Goal: Check status: Check status

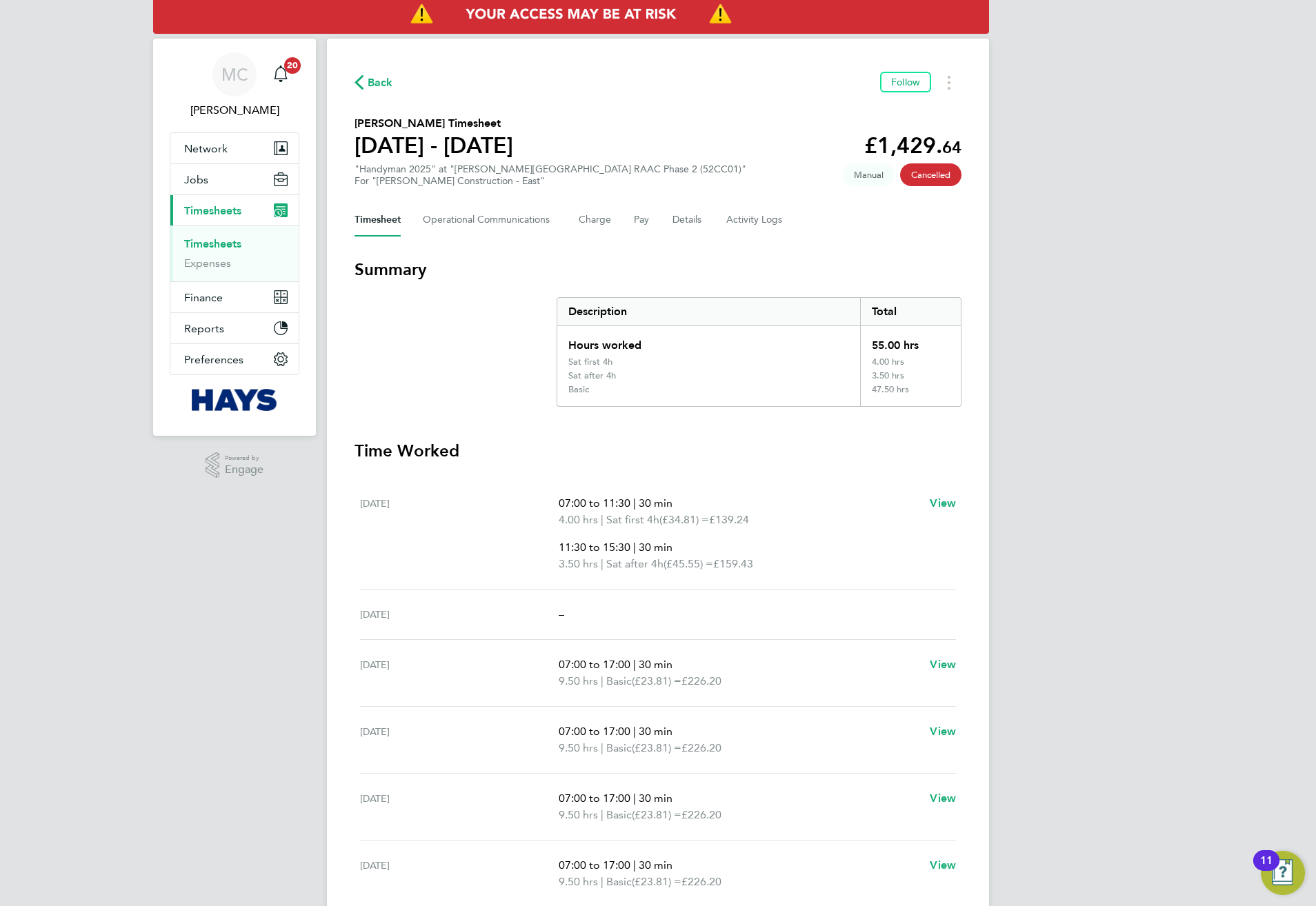
click at [372, 87] on span "Back" at bounding box center [380, 82] width 26 height 16
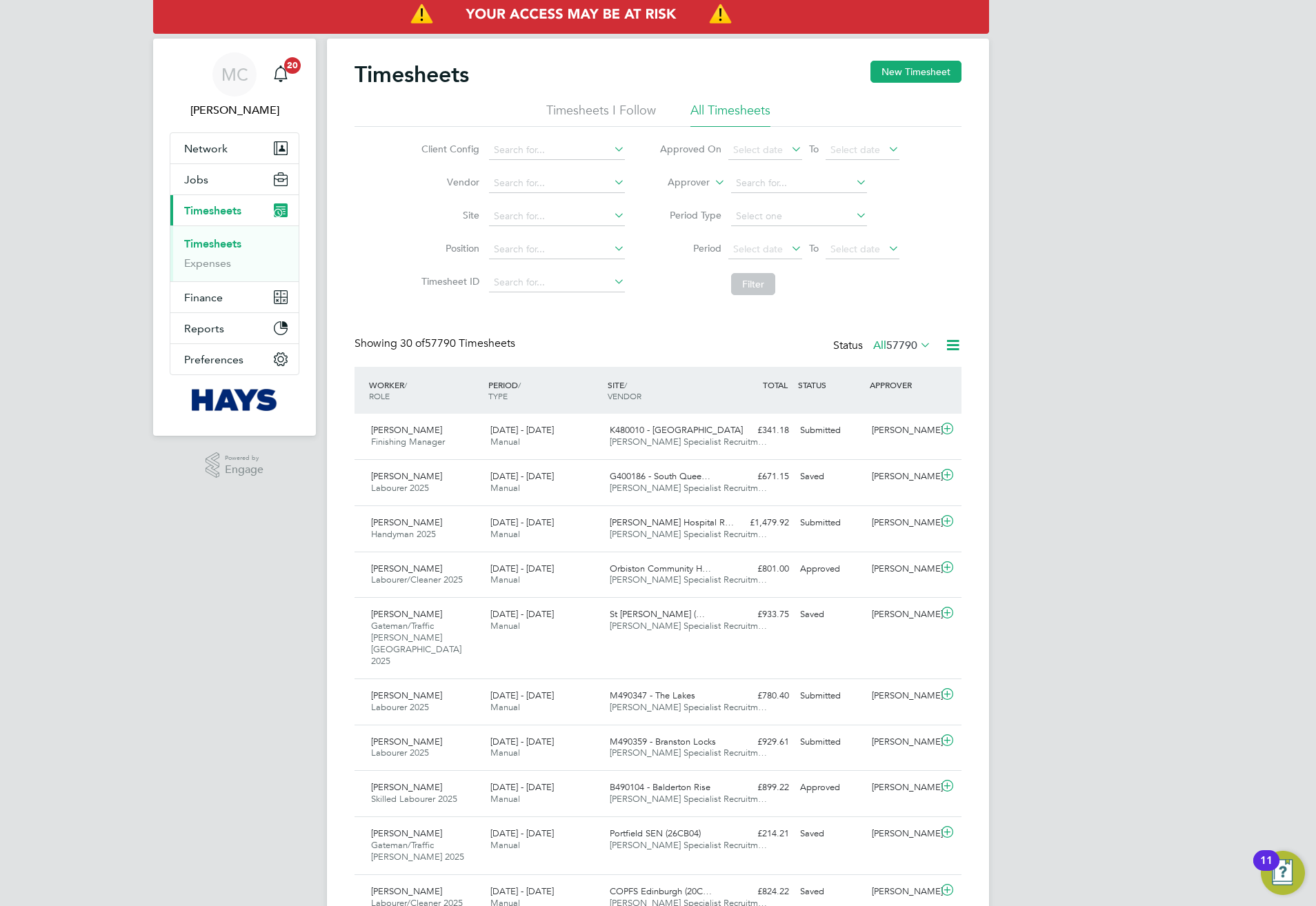
click at [702, 185] on label "Approver" at bounding box center [679, 182] width 62 height 13
click at [694, 202] on li "Worker" at bounding box center [675, 198] width 68 height 18
click at [759, 187] on input at bounding box center [799, 183] width 136 height 19
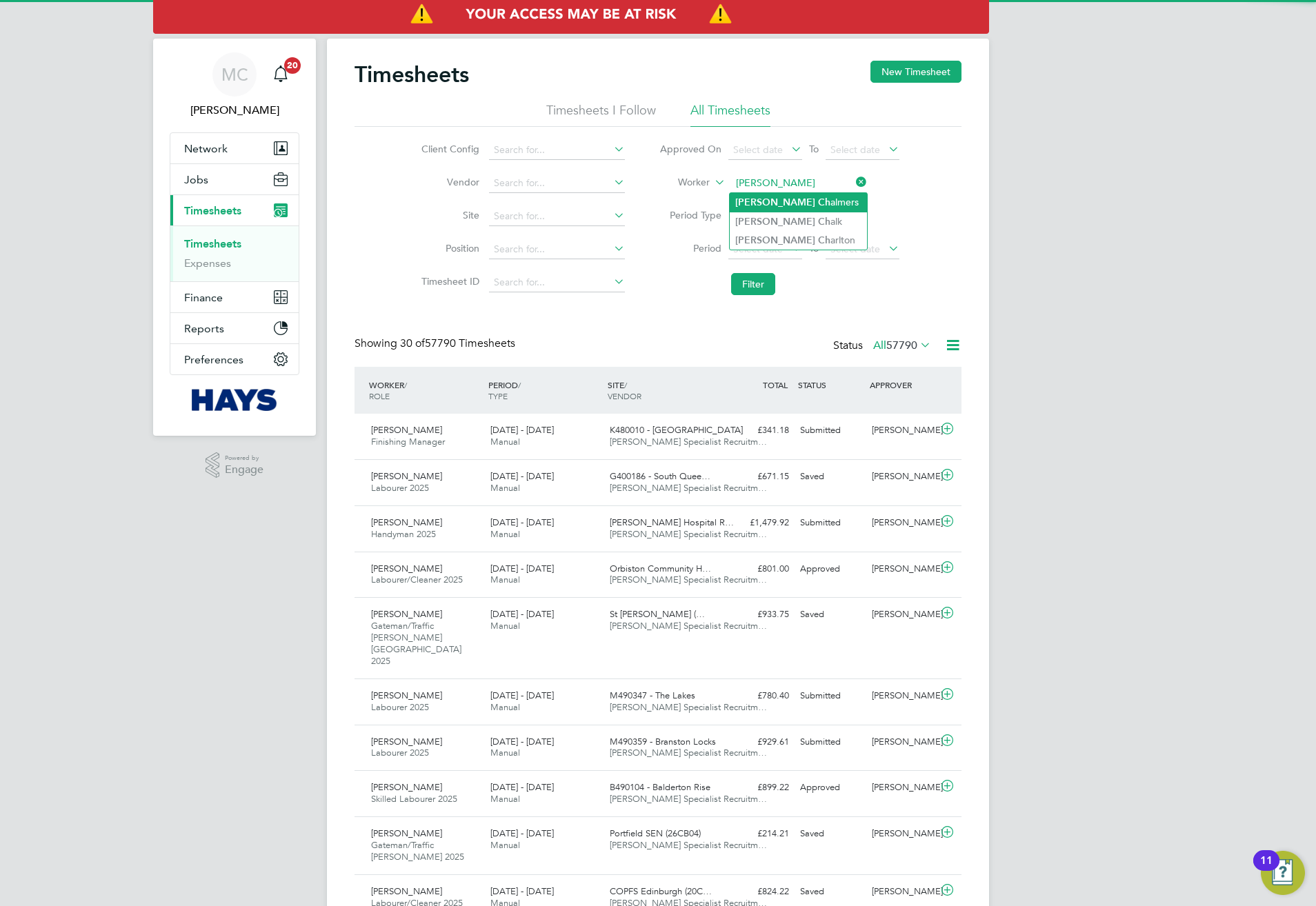
click at [768, 193] on li "[PERSON_NAME] [PERSON_NAME]" at bounding box center [797, 201] width 137 height 18
type input "[PERSON_NAME]"
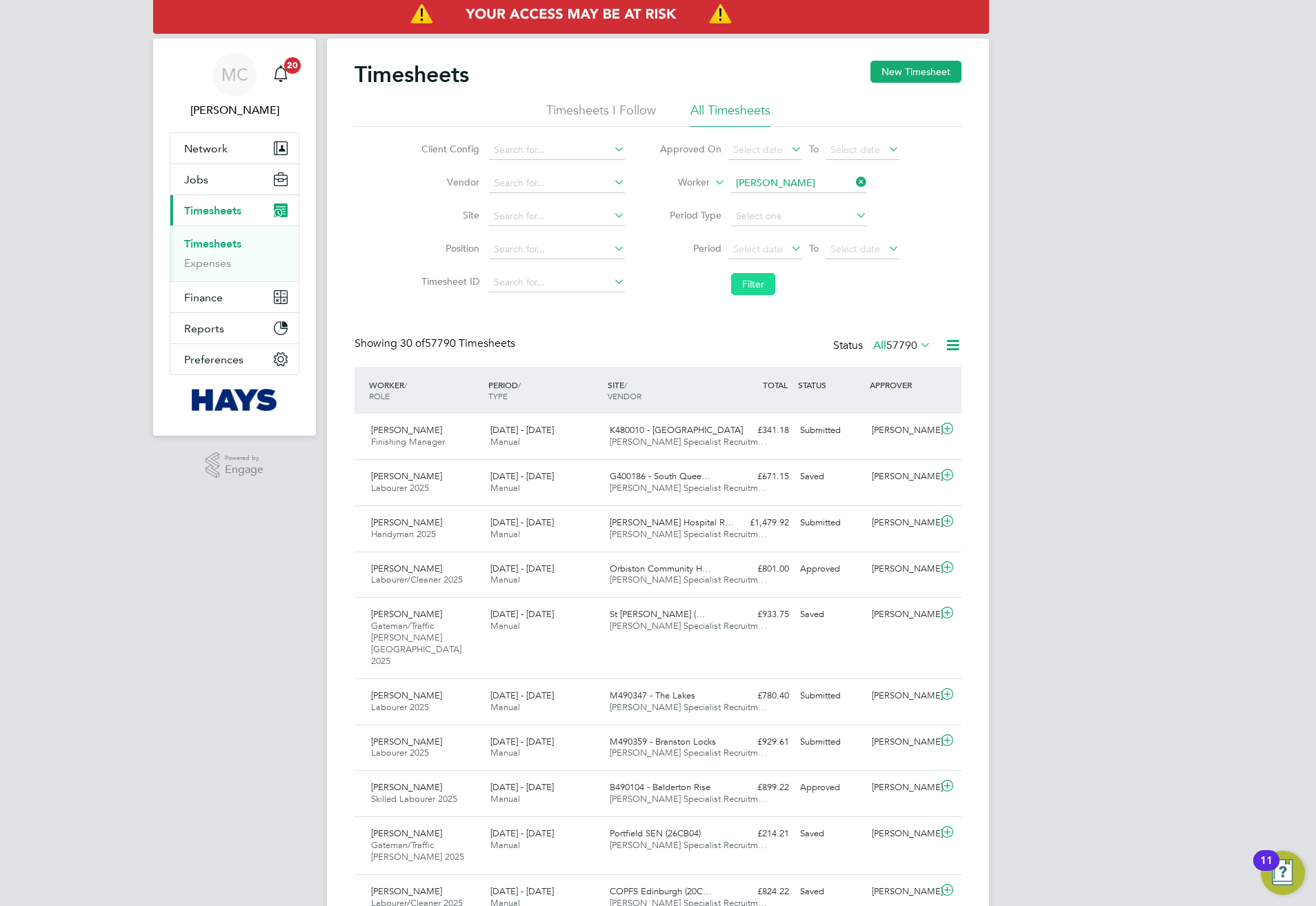
click at [749, 284] on button "Filter" at bounding box center [753, 284] width 44 height 22
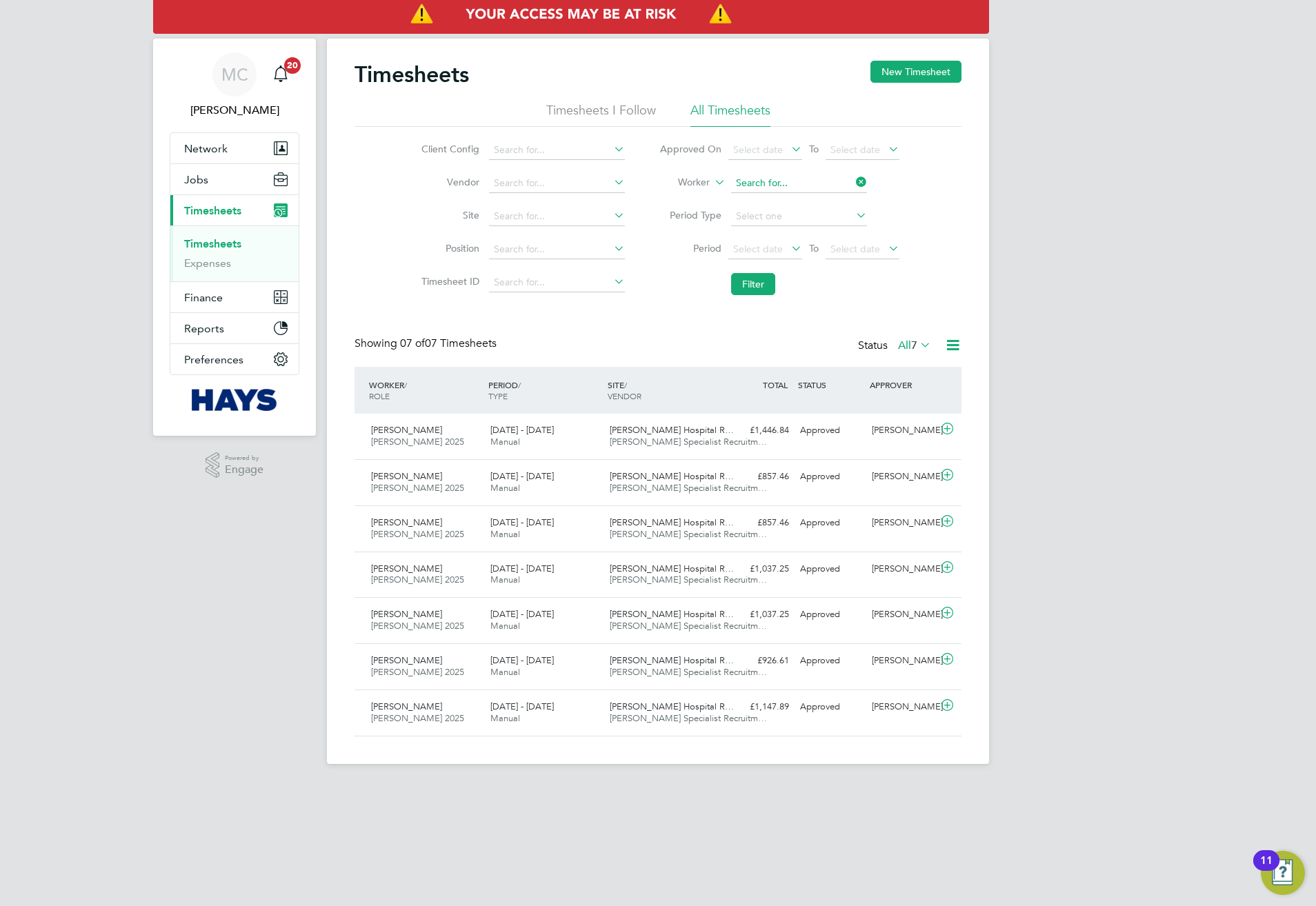
click at [801, 183] on input at bounding box center [799, 183] width 136 height 19
click at [800, 195] on li "[PERSON_NAME]" at bounding box center [797, 201] width 137 height 18
type input "[PERSON_NAME]"
click at [755, 292] on button "Filter" at bounding box center [753, 284] width 44 height 22
click at [880, 425] on div "[PERSON_NAME]" at bounding box center [902, 430] width 72 height 23
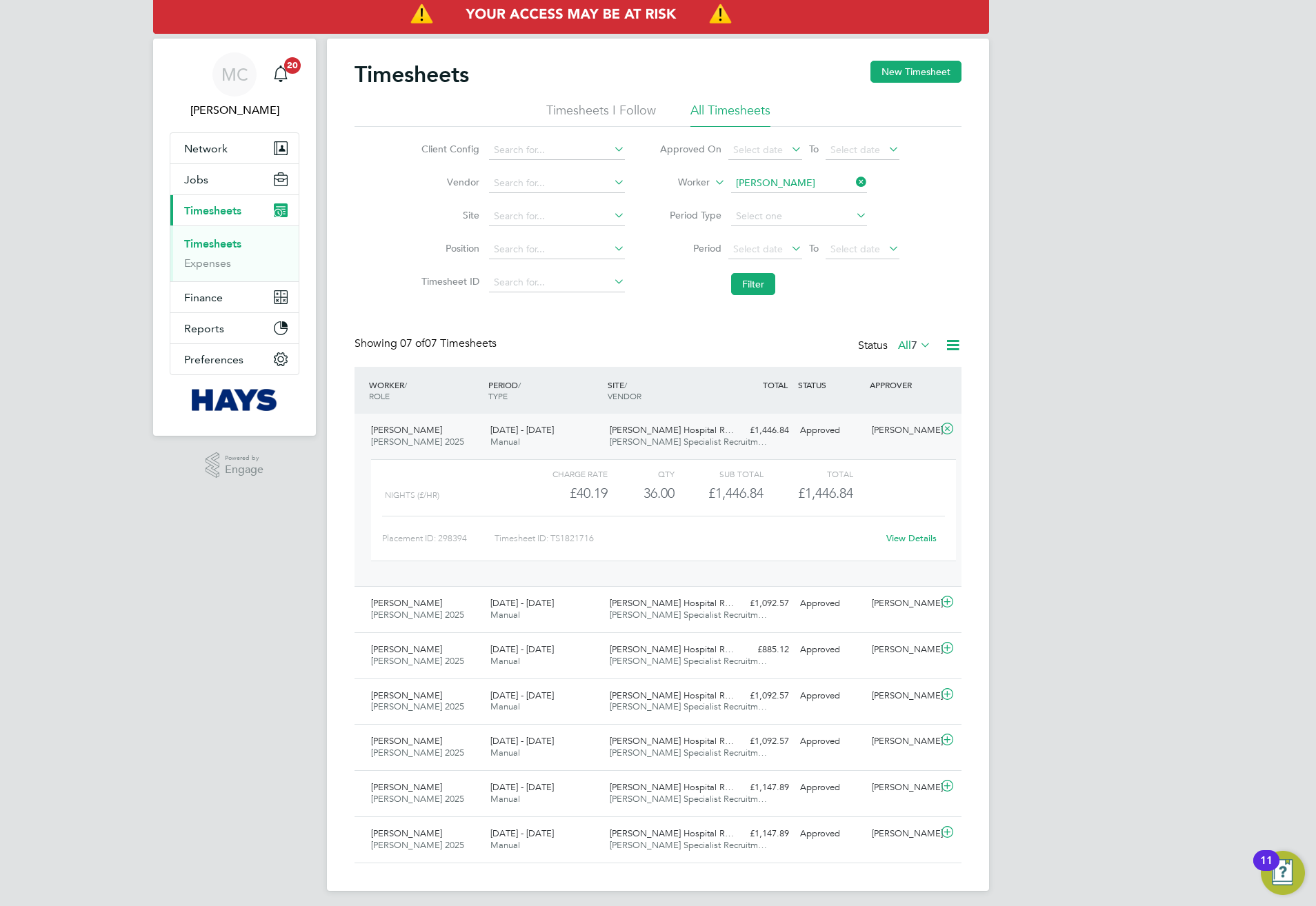
click at [894, 542] on link "View Details" at bounding box center [911, 538] width 51 height 12
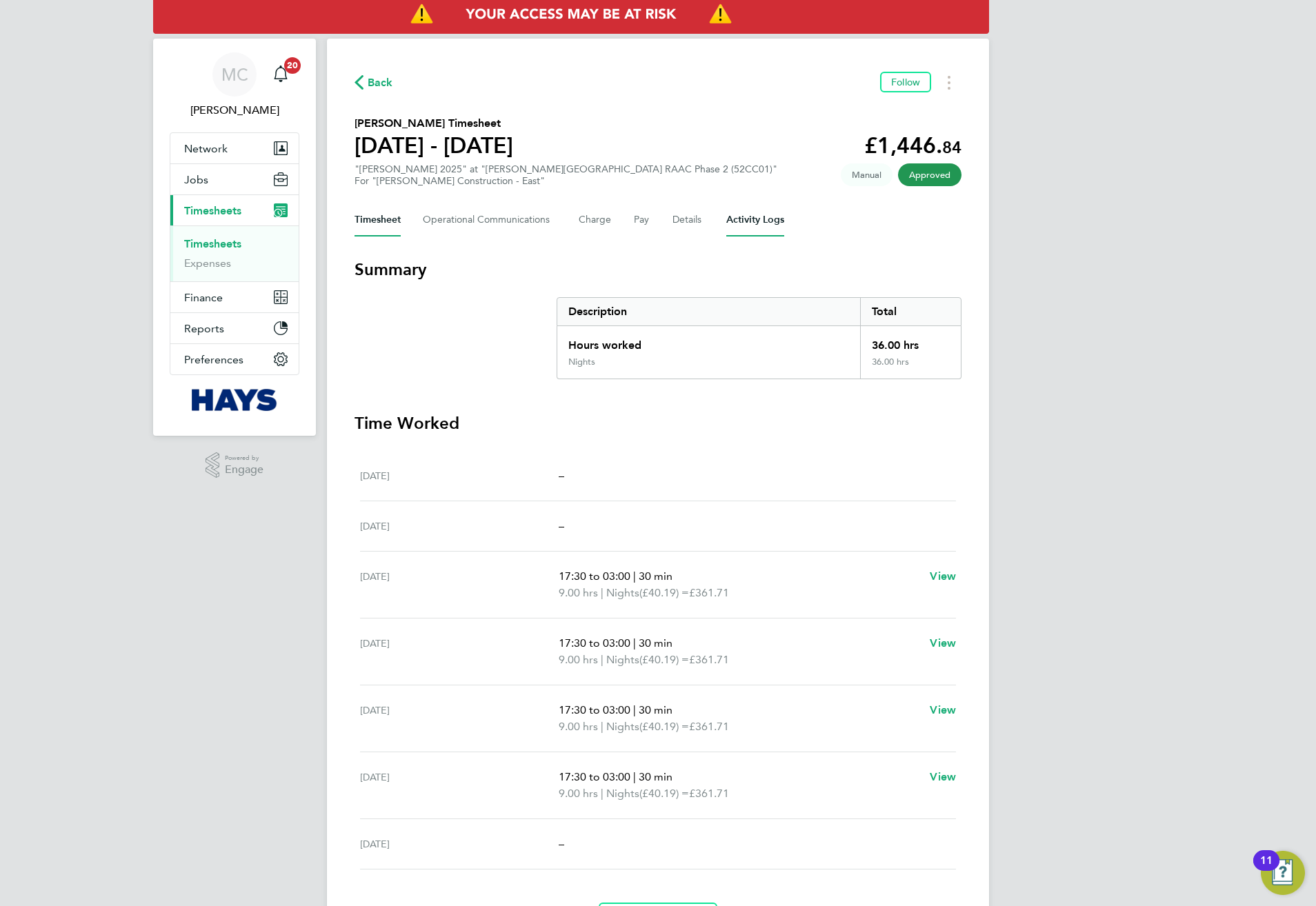
click at [747, 220] on Logs-tab "Activity Logs" at bounding box center [755, 220] width 58 height 34
